Goal: Register for event/course

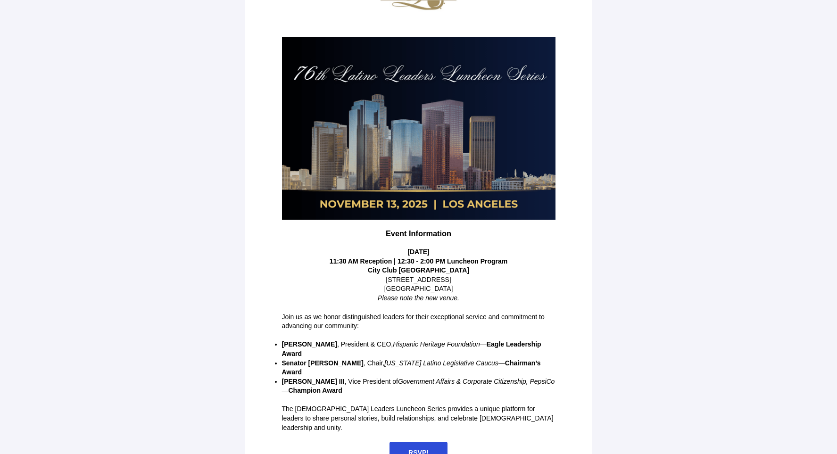
scroll to position [93, 0]
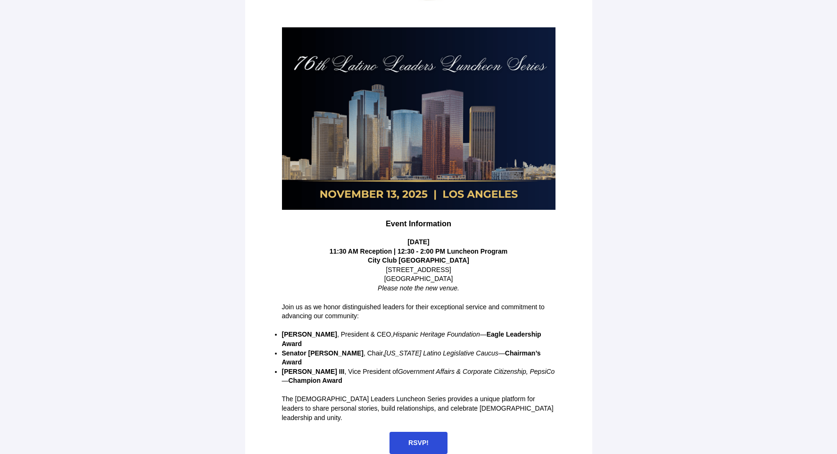
click at [412, 439] on span "RSVP!" at bounding box center [418, 443] width 20 height 8
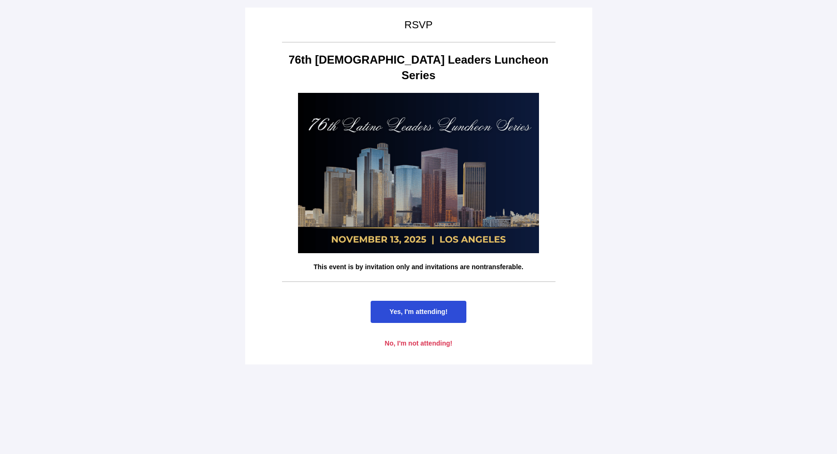
click at [425, 301] on span "Yes, I'm attending!" at bounding box center [419, 312] width 96 height 22
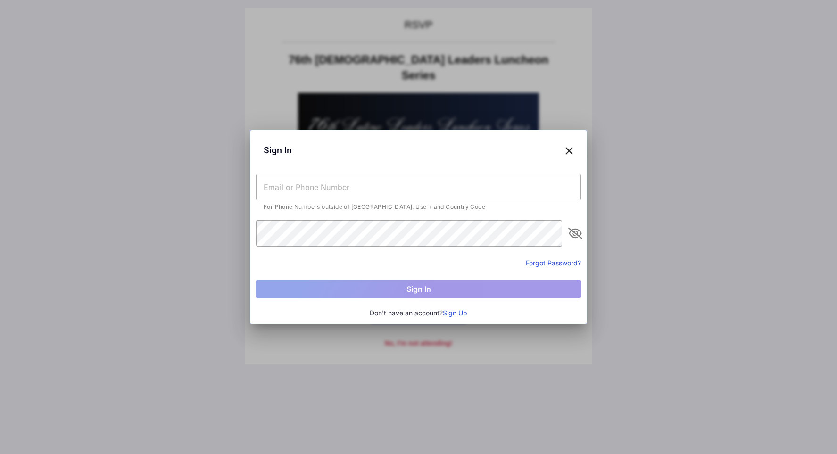
type input "[EMAIL_ADDRESS][DOMAIN_NAME]"
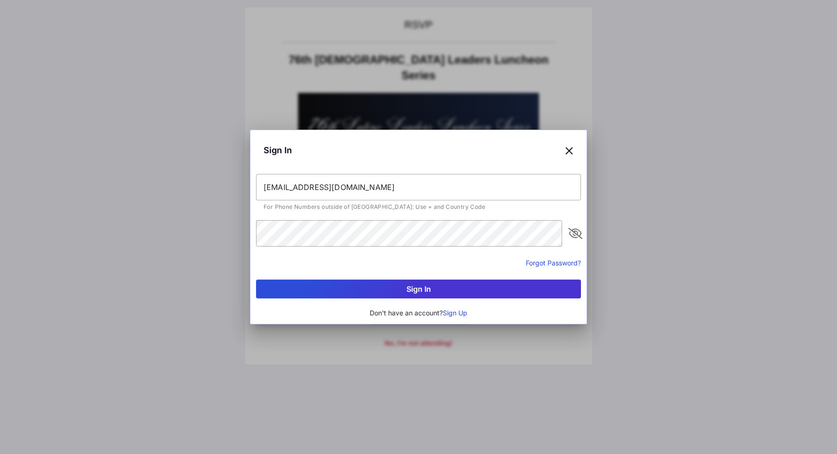
click at [422, 289] on button "Sign In" at bounding box center [418, 289] width 325 height 19
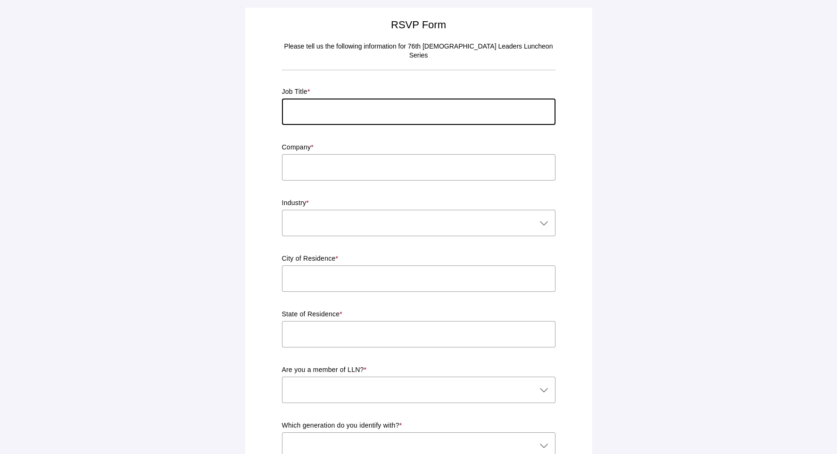
click at [310, 104] on input "text" at bounding box center [419, 112] width 274 height 26
click at [314, 102] on input "Presdient" at bounding box center [419, 112] width 274 height 26
type input "President"
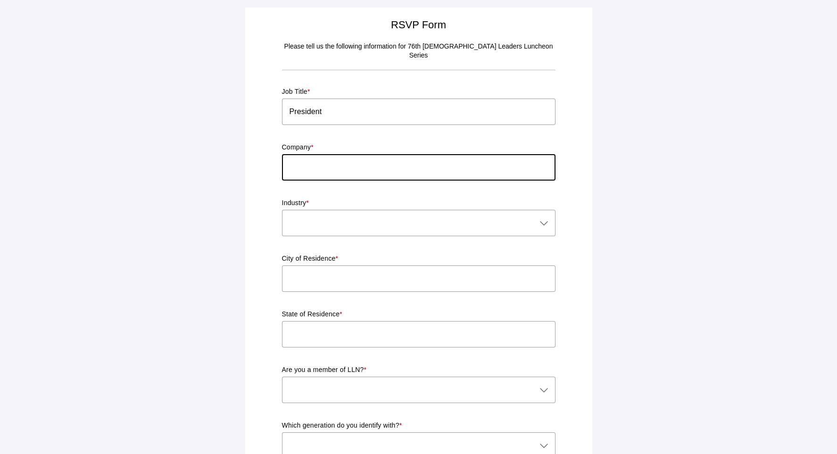
click at [304, 161] on input "text" at bounding box center [419, 167] width 274 height 26
type input "Mundo Strategic Resources"
type input "[GEOGRAPHIC_DATA]"
type input "CA"
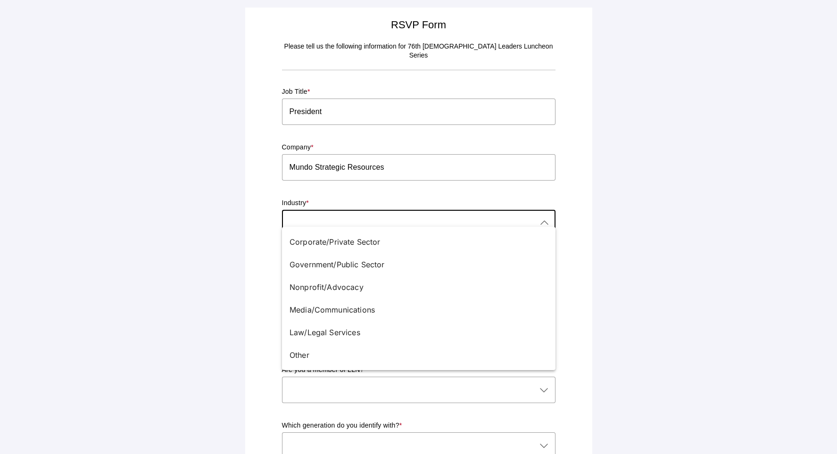
click at [542, 217] on icon at bounding box center [544, 222] width 11 height 11
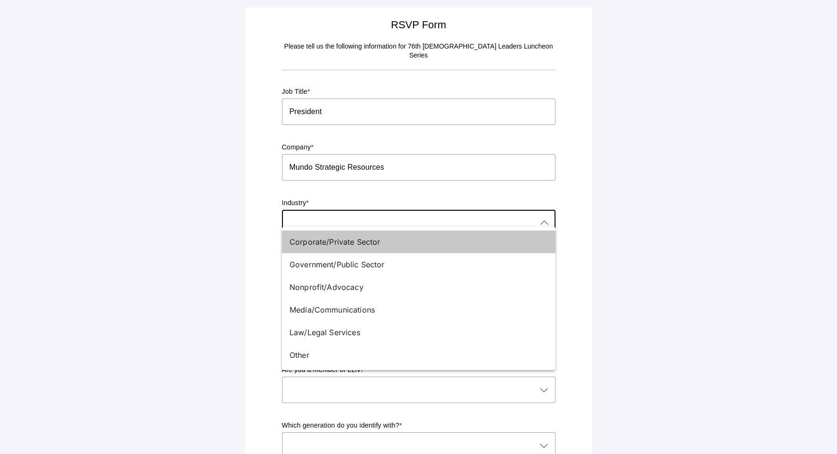
click at [386, 246] on div "Corporate/Private Sector" at bounding box center [415, 241] width 251 height 11
type input "Corporate/Private Sector"
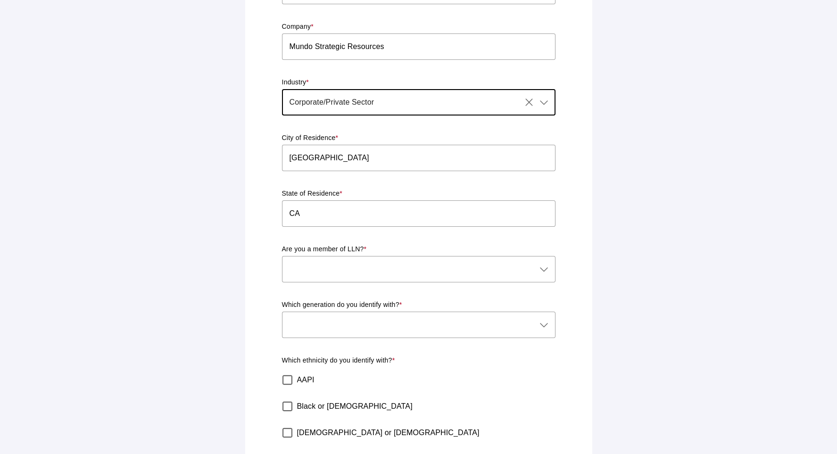
scroll to position [141, 0]
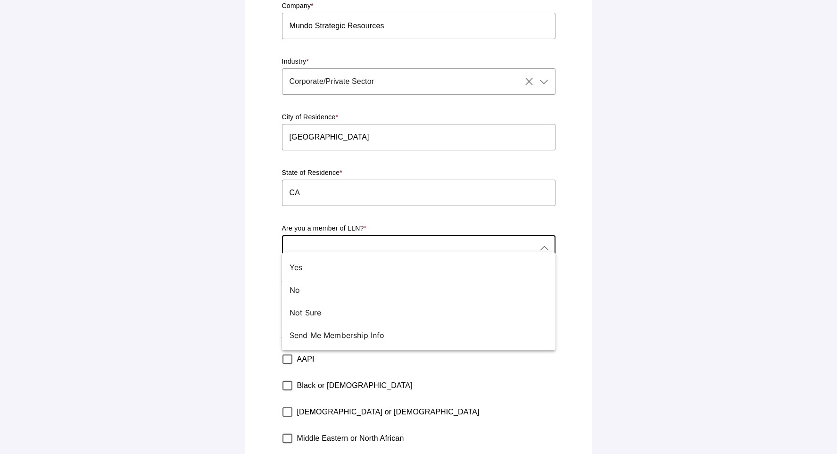
click at [543, 243] on icon at bounding box center [544, 248] width 11 height 11
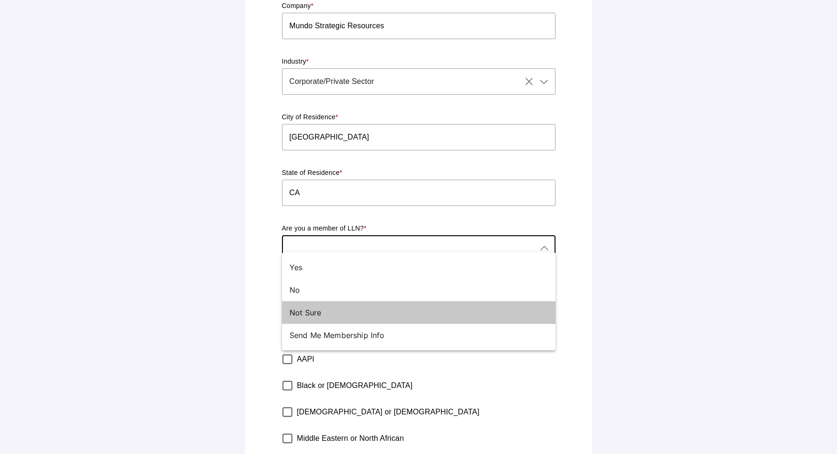
click at [323, 312] on div "Not Sure" at bounding box center [415, 312] width 251 height 11
type input "Not Sure"
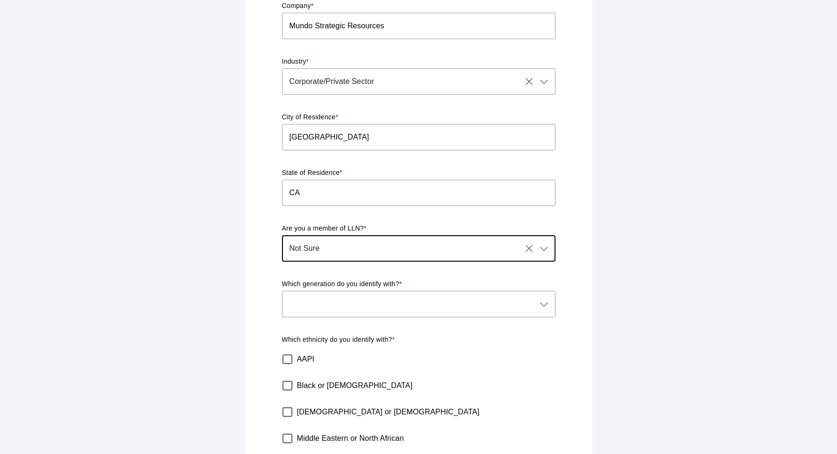
click at [547, 299] on icon at bounding box center [544, 304] width 11 height 11
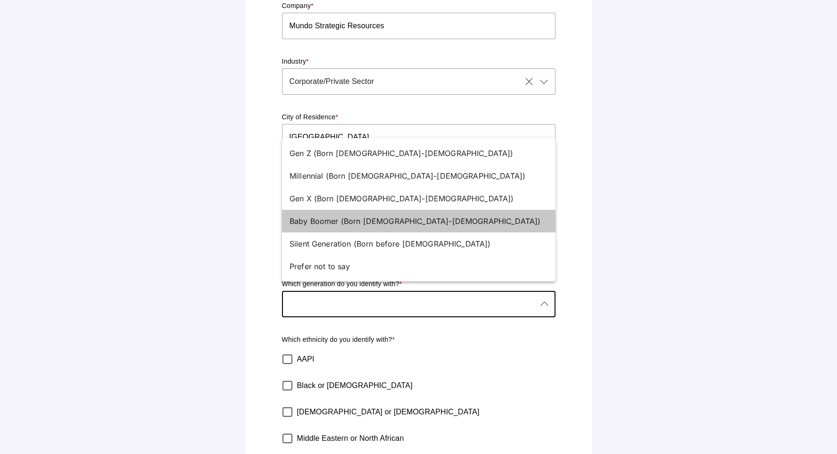
click at [390, 221] on div "Baby Boomer (Born [DEMOGRAPHIC_DATA]-[DEMOGRAPHIC_DATA])" at bounding box center [415, 221] width 251 height 11
type input "Baby Boomer (Born [DEMOGRAPHIC_DATA]-[DEMOGRAPHIC_DATA])"
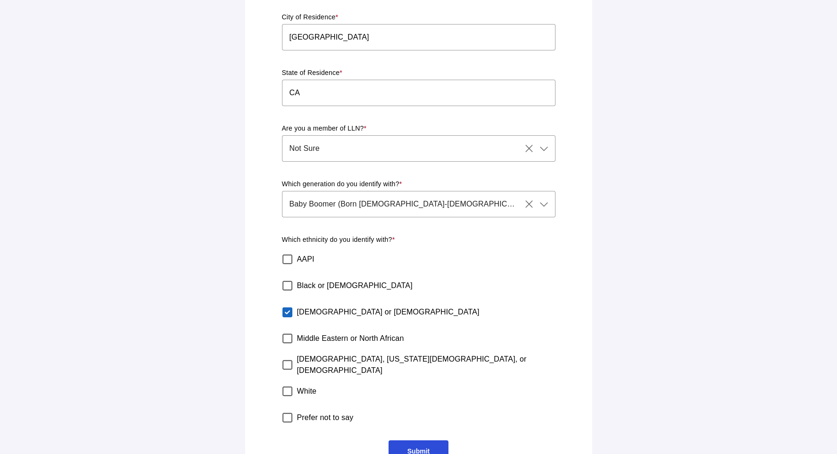
scroll to position [259, 0]
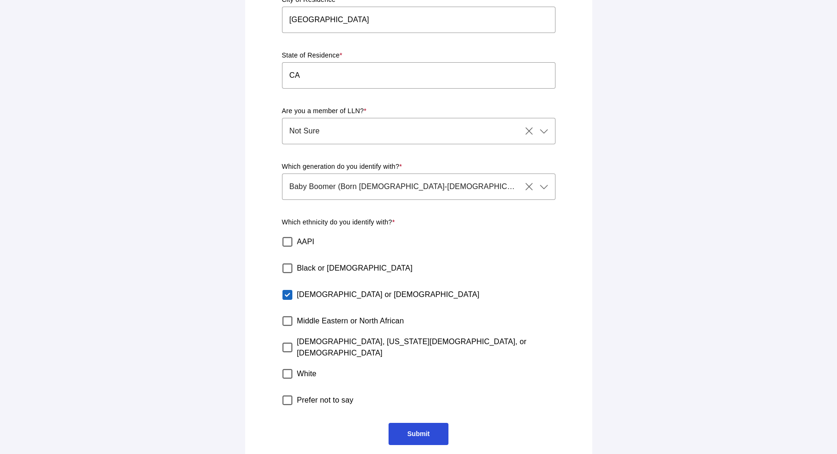
click at [417, 430] on span "Submit" at bounding box center [418, 434] width 22 height 8
